Goal: Transaction & Acquisition: Purchase product/service

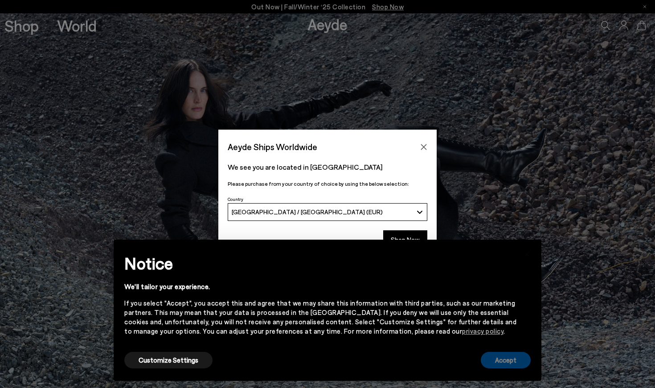
click at [504, 361] on button "Accept" at bounding box center [506, 360] width 50 height 16
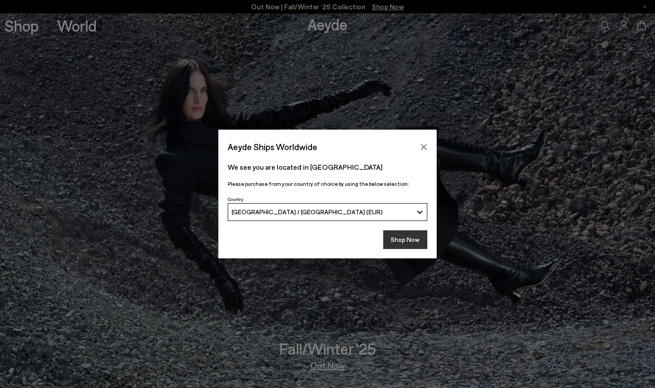
click at [396, 242] on button "Shop Now" at bounding box center [405, 239] width 44 height 19
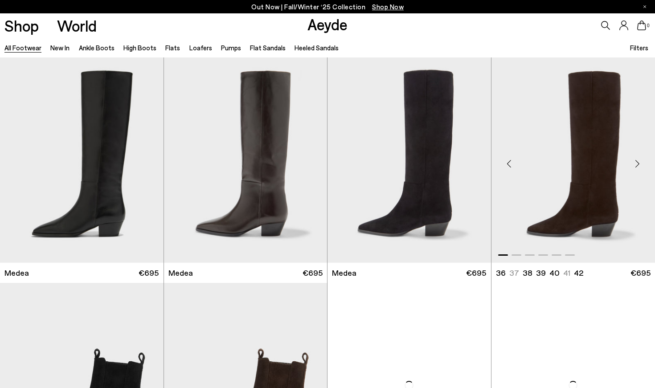
click at [556, 204] on img "1 / 6" at bounding box center [574, 159] width 164 height 205
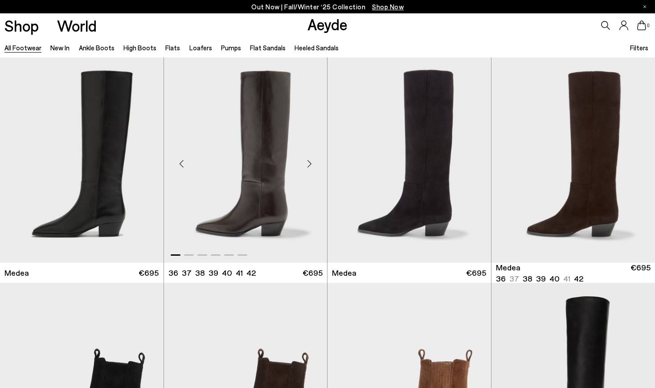
click at [266, 235] on img "1 / 6" at bounding box center [246, 159] width 164 height 205
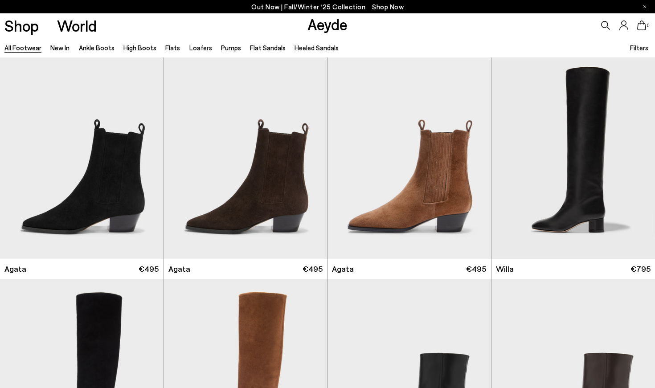
scroll to position [230, 0]
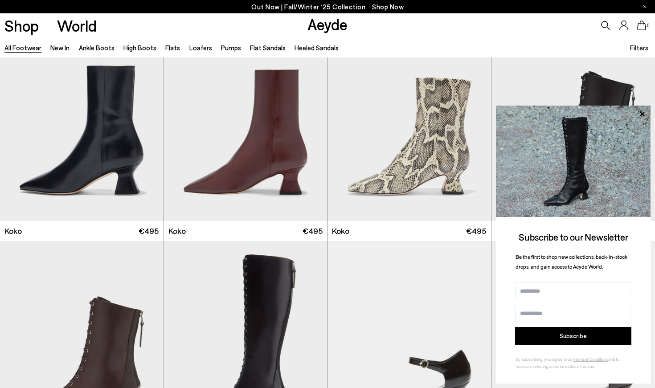
scroll to position [1172, 0]
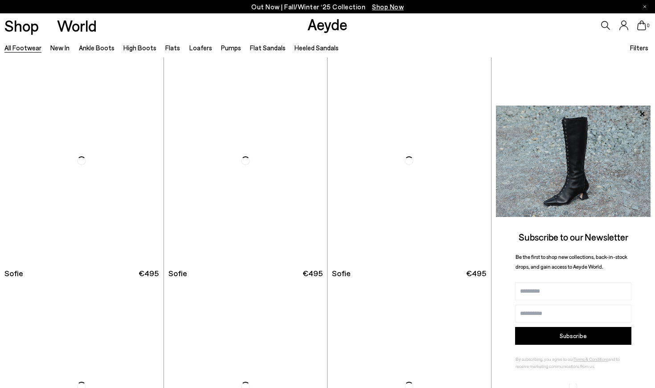
scroll to position [2930, 0]
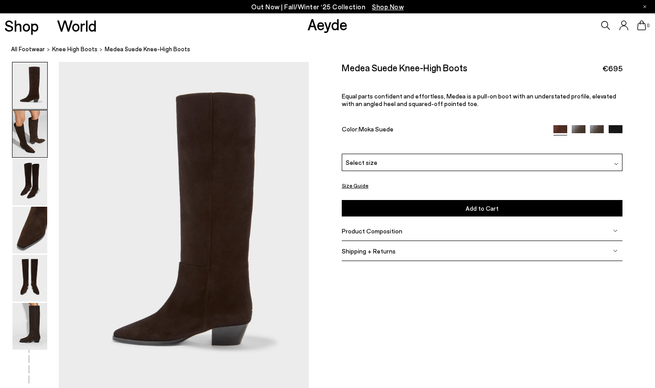
click at [25, 140] on img at bounding box center [29, 134] width 35 height 47
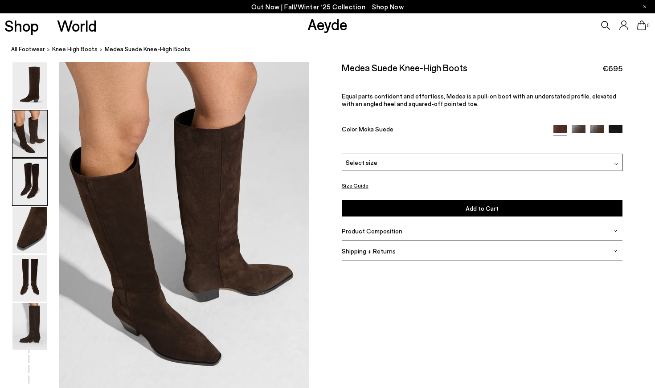
click at [28, 196] on img at bounding box center [29, 182] width 35 height 47
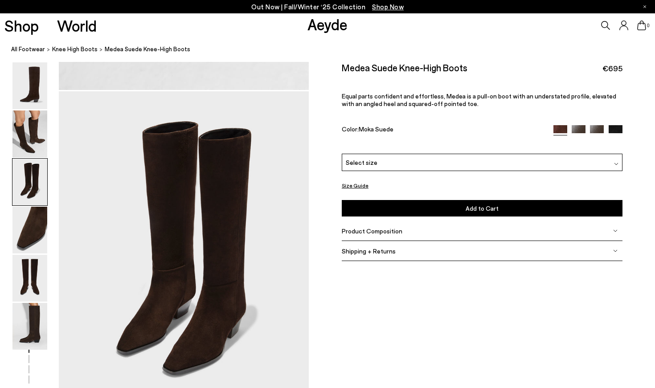
scroll to position [670, 0]
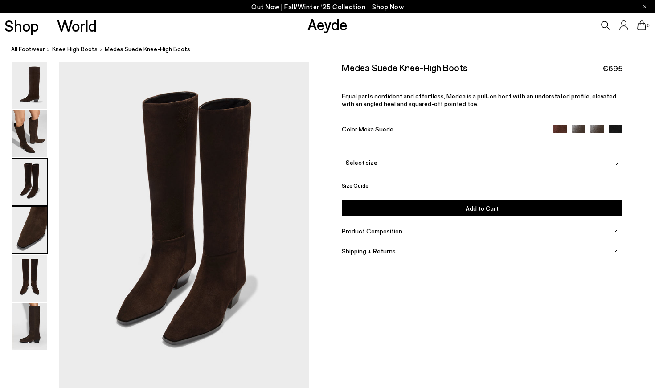
click at [31, 233] on img at bounding box center [29, 230] width 35 height 47
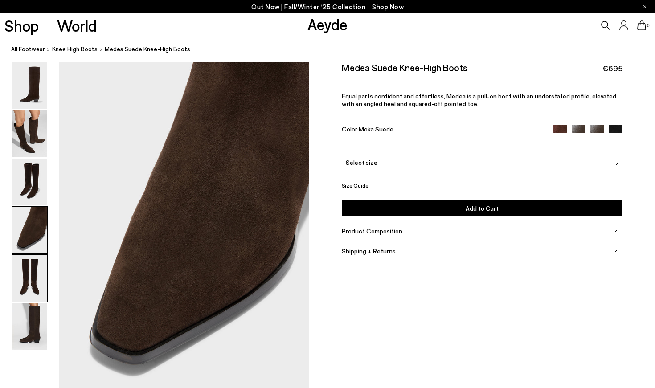
click at [34, 280] on img at bounding box center [29, 278] width 35 height 47
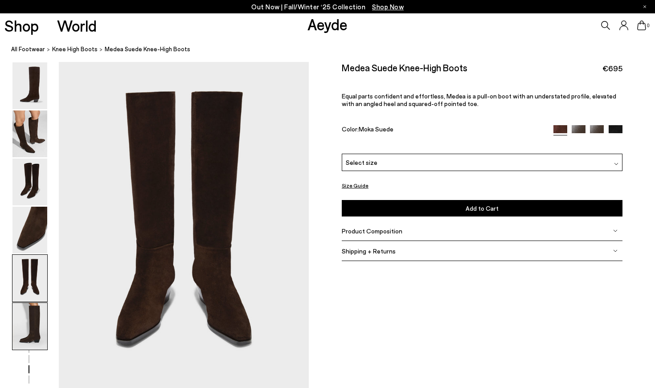
click at [45, 328] on img at bounding box center [29, 326] width 35 height 47
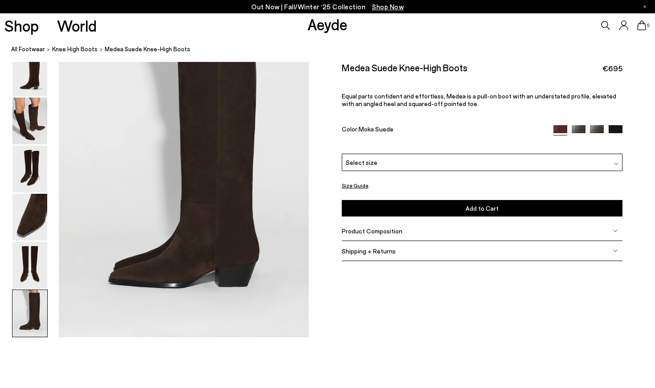
scroll to position [1736, 0]
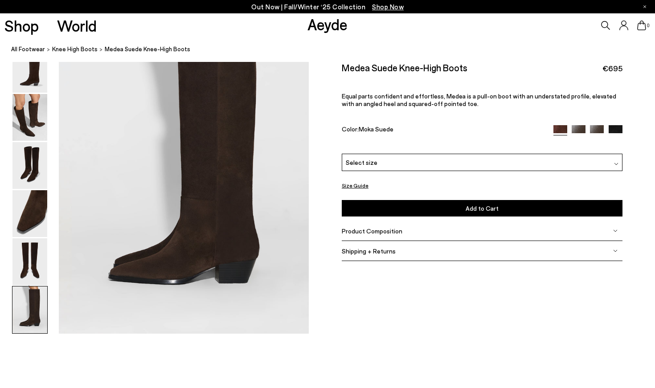
click at [366, 169] on div "Select size" at bounding box center [482, 162] width 281 height 17
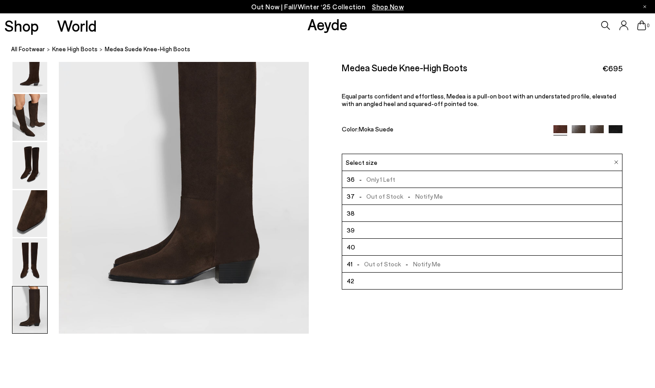
click at [366, 199] on span "- Out of Stock - Notify Me" at bounding box center [399, 196] width 88 height 11
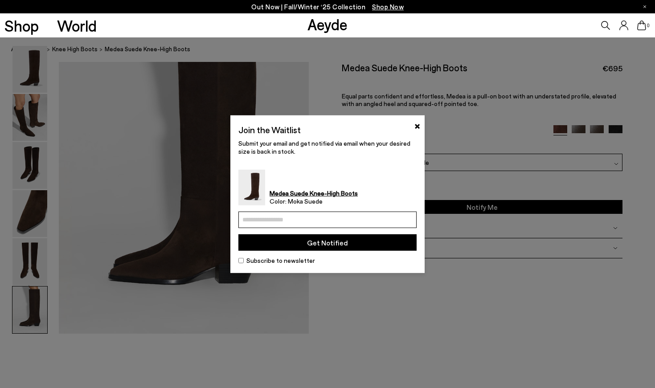
click at [320, 220] on input "email" at bounding box center [327, 220] width 178 height 16
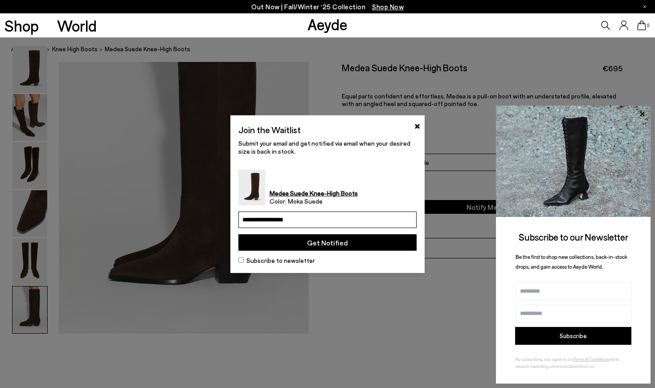
type input "**********"
click at [346, 244] on button "Get Notified" at bounding box center [327, 242] width 178 height 16
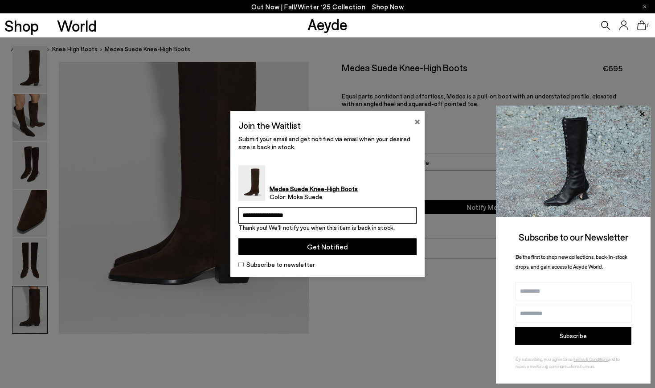
click at [420, 122] on button "×" at bounding box center [417, 120] width 6 height 11
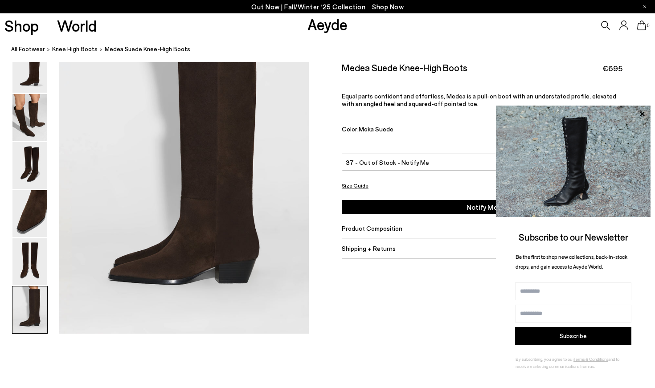
click at [566, 64] on div "Medea Suede Knee-High Boots €695" at bounding box center [482, 68] width 281 height 12
click at [352, 227] on span "Product Composition" at bounding box center [372, 229] width 61 height 8
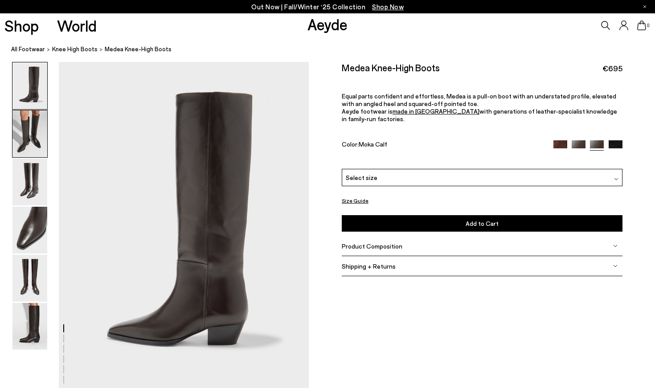
click at [36, 131] on img at bounding box center [29, 134] width 35 height 47
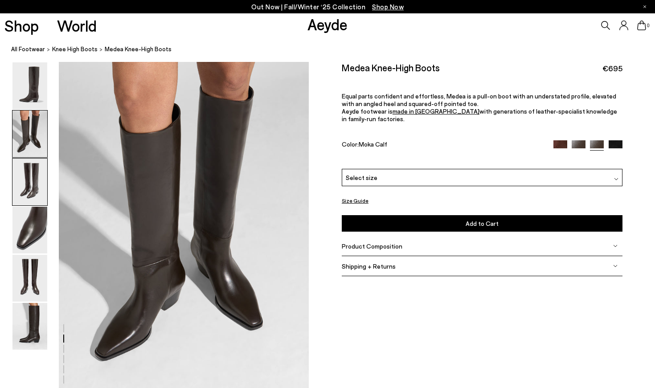
click at [42, 188] on img at bounding box center [29, 182] width 35 height 47
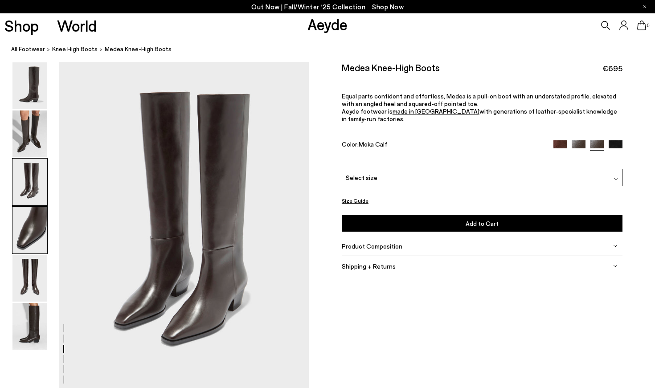
click at [45, 237] on img at bounding box center [29, 230] width 35 height 47
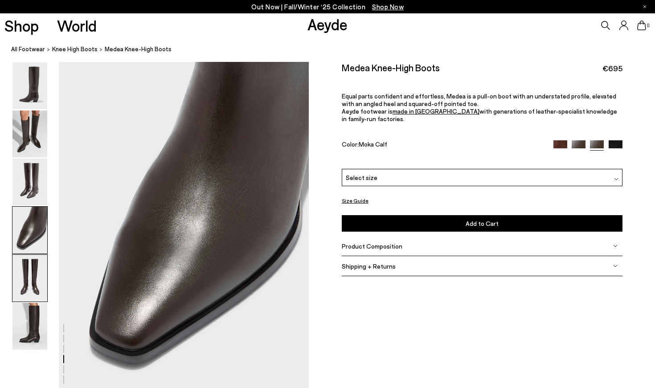
click at [45, 279] on img at bounding box center [29, 278] width 35 height 47
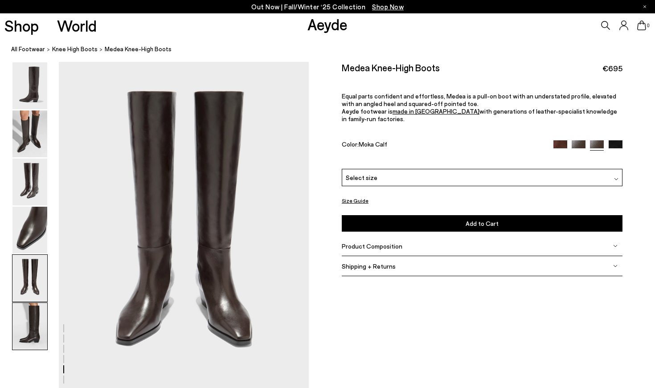
click at [41, 315] on img at bounding box center [29, 326] width 35 height 47
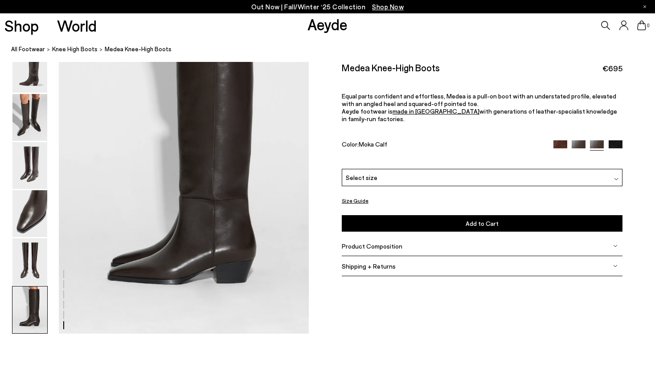
click at [385, 242] on span "Product Composition" at bounding box center [372, 246] width 61 height 8
